Goal: Register for event/course

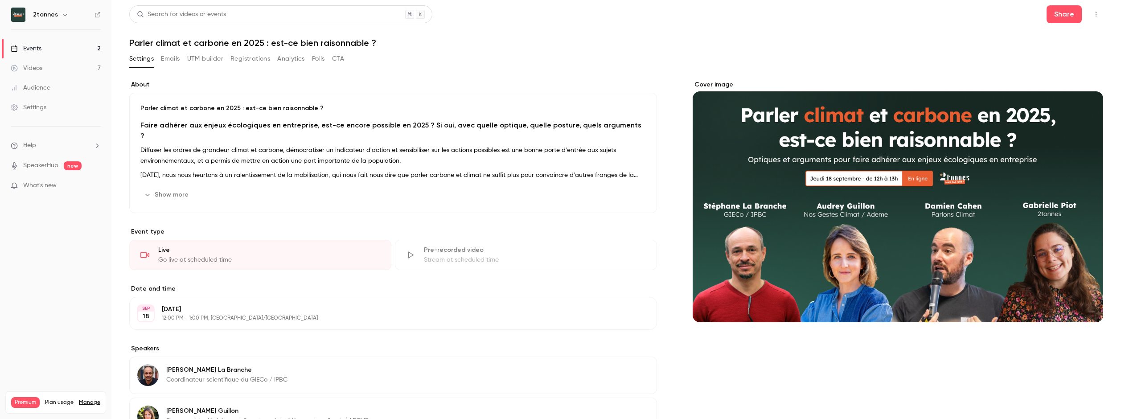
click at [68, 49] on link "Events 2" at bounding box center [55, 49] width 111 height 20
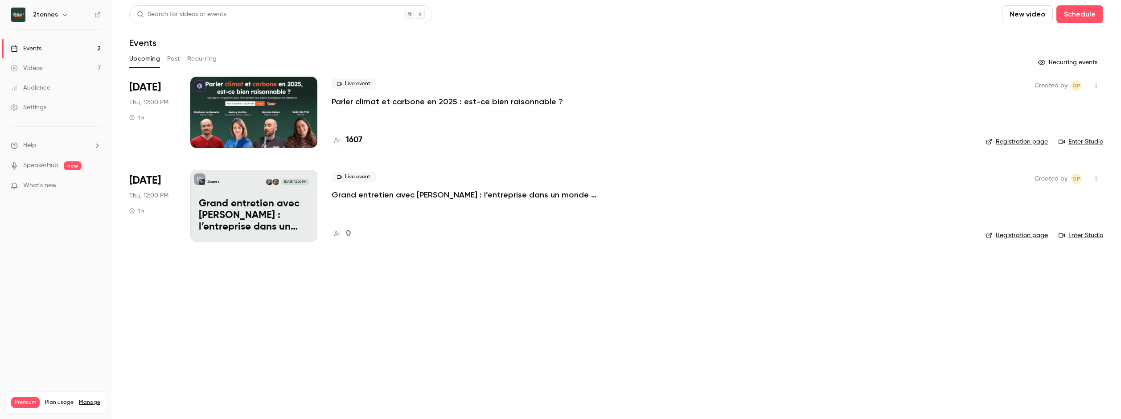
click at [475, 305] on main "Search for videos or events New video Schedule Events Upcoming Past Recurring R…" at bounding box center [616, 209] width 1010 height 419
click at [327, 195] on li "Oct 16 Thu, 12:00 PM 1 h 2tonnes Oct 16, 12:00 PM Grand entretien avec Frédéric…" at bounding box center [616, 205] width 974 height 93
click at [272, 201] on p "Grand entretien avec Frédéric Mazzella : l’entreprise dans un monde en crises" at bounding box center [254, 215] width 110 height 34
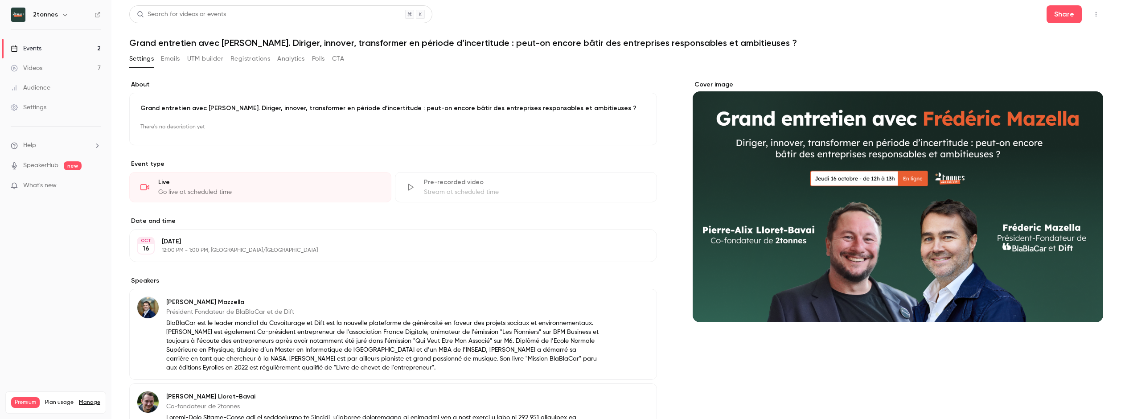
click at [62, 44] on link "Events 2" at bounding box center [55, 49] width 111 height 20
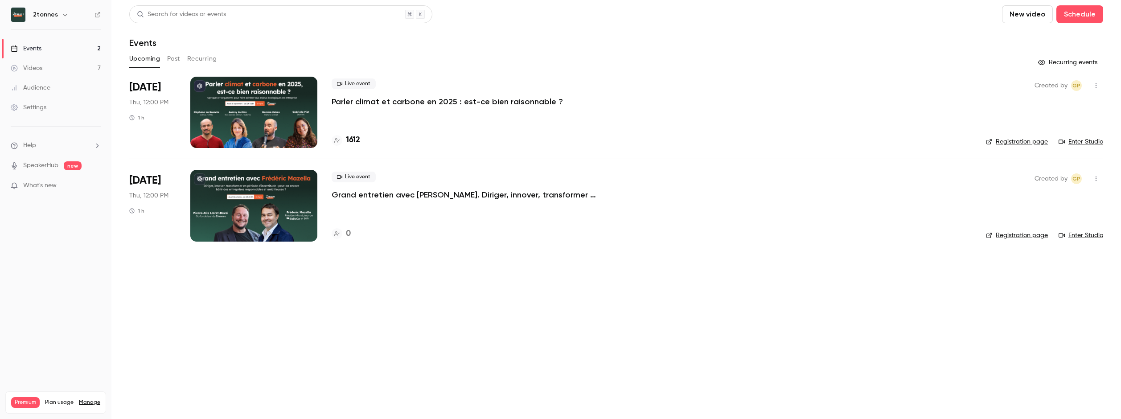
click at [1012, 238] on link "Registration page" at bounding box center [1017, 235] width 62 height 9
click at [1096, 181] on icon "button" at bounding box center [1096, 179] width 1 height 5
click at [753, 299] on div at bounding box center [560, 209] width 1121 height 419
click at [94, 14] on div "2tonnes" at bounding box center [56, 14] width 90 height 15
click at [95, 14] on icon at bounding box center [98, 15] width 6 height 6
